Goal: Navigation & Orientation: Find specific page/section

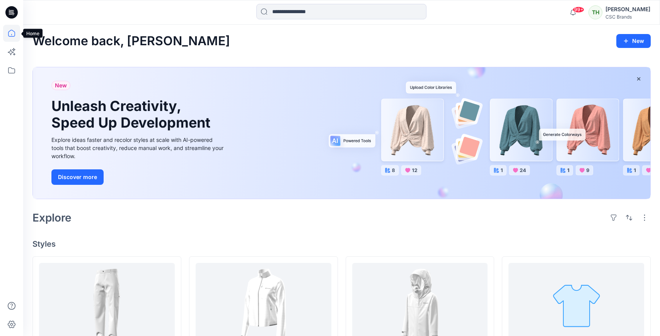
click at [12, 34] on icon at bounding box center [11, 33] width 17 height 17
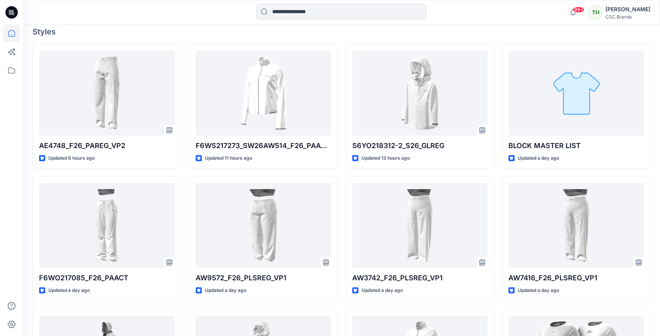
scroll to position [215, 0]
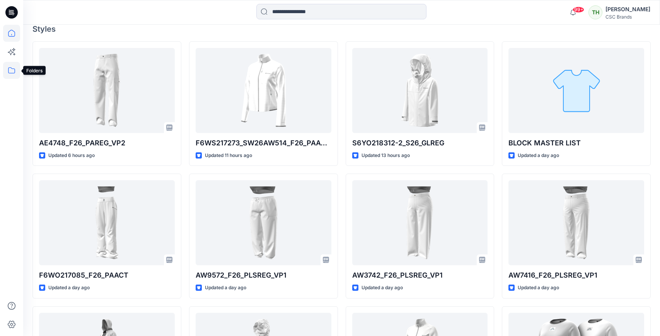
click at [9, 71] on icon at bounding box center [11, 70] width 17 height 17
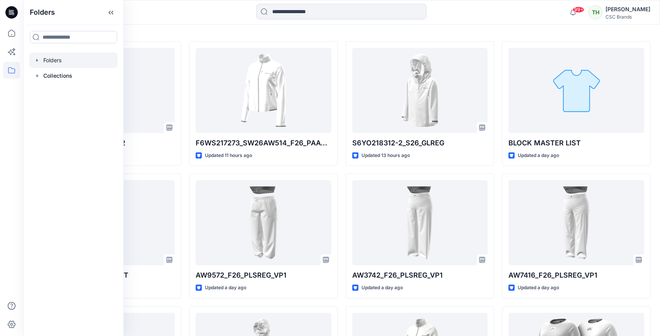
click at [50, 61] on div at bounding box center [73, 60] width 88 height 15
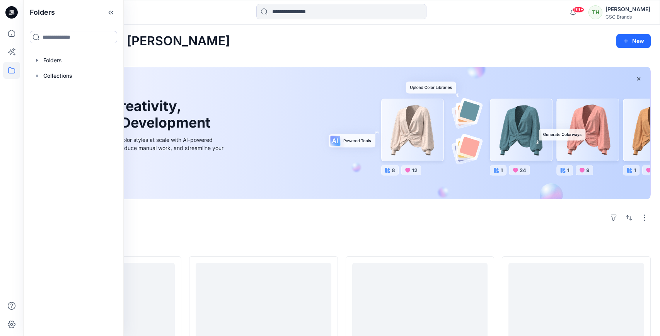
scroll to position [215, 0]
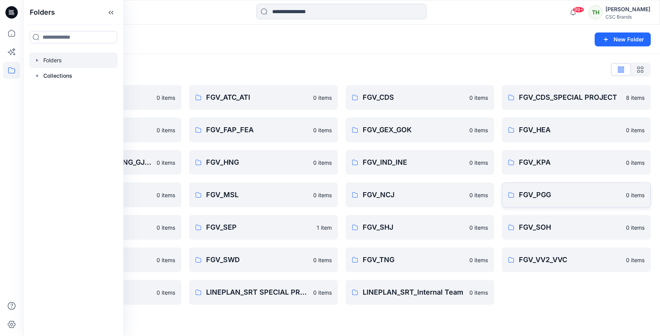
click at [529, 196] on p "FGV_PGG" at bounding box center [570, 194] width 102 height 11
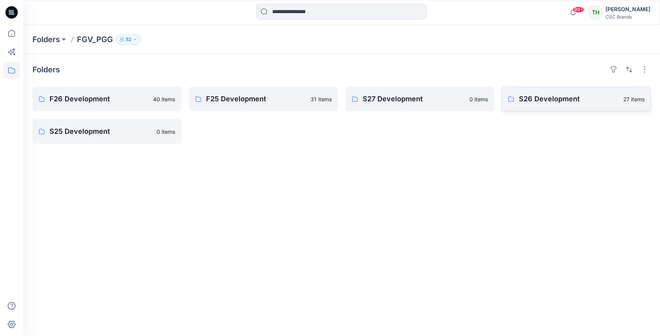
click at [537, 98] on p "S26 Development" at bounding box center [569, 99] width 100 height 11
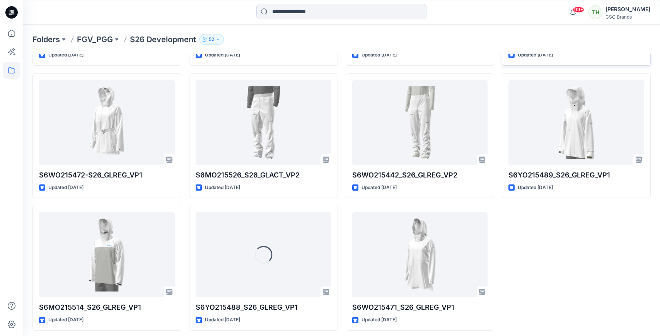
scroll to position [675, 0]
click at [98, 40] on p "FGV_PGG" at bounding box center [95, 39] width 36 height 11
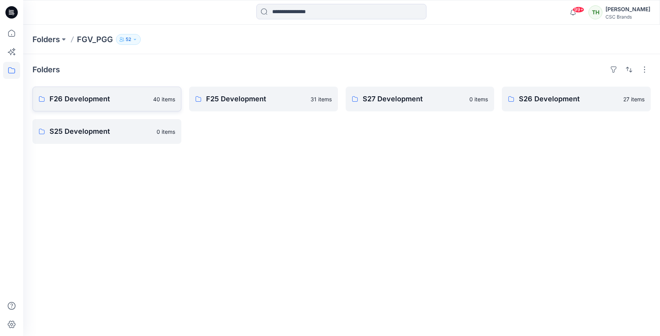
click at [95, 99] on p "F26 Development" at bounding box center [98, 99] width 99 height 11
